Goal: Check status: Check status

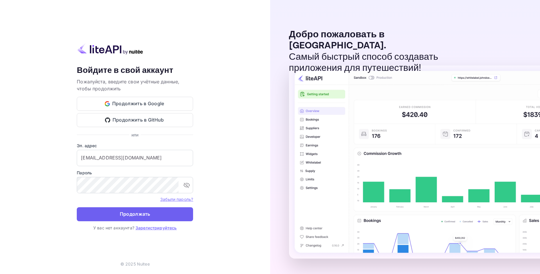
click at [165, 214] on button "Продолжать" at bounding box center [135, 214] width 116 height 14
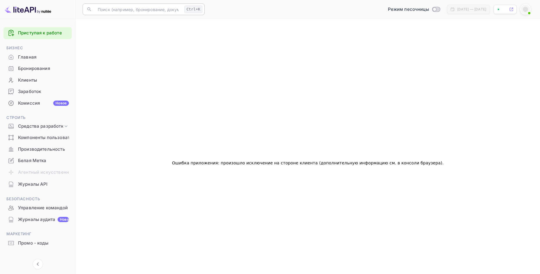
click at [127, 7] on input "text" at bounding box center [138, 9] width 88 height 12
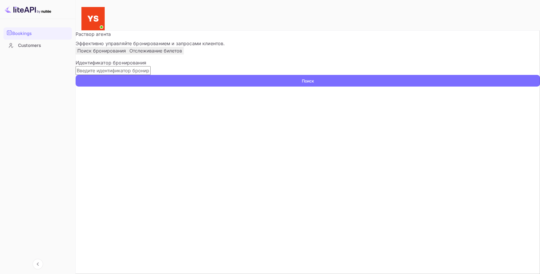
click at [136, 75] on input "text" at bounding box center [113, 70] width 75 height 9
paste input "9716652"
type input "9716652"
click at [314, 84] on ya-tr-span "Поиск" at bounding box center [308, 81] width 12 height 6
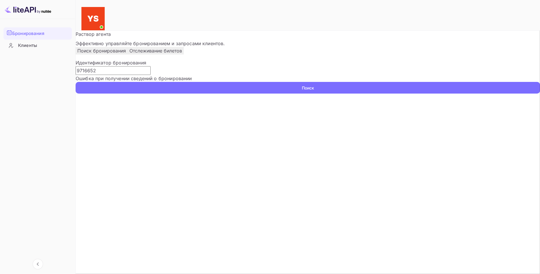
click at [396, 93] on button "Поиск" at bounding box center [308, 88] width 465 height 12
click at [123, 54] on ya-tr-span "Поиск бронирования" at bounding box center [101, 51] width 49 height 6
click at [104, 24] on span at bounding box center [102, 27] width 6 height 6
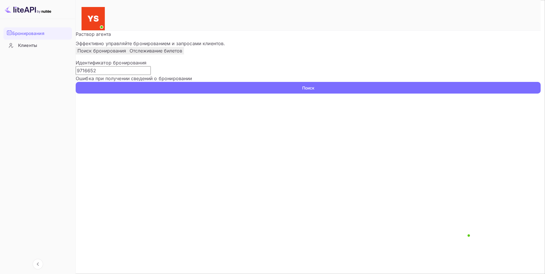
drag, startPoint x: 518, startPoint y: 10, endPoint x: 409, endPoint y: 0, distance: 109.0
